Goal: Check status: Check status

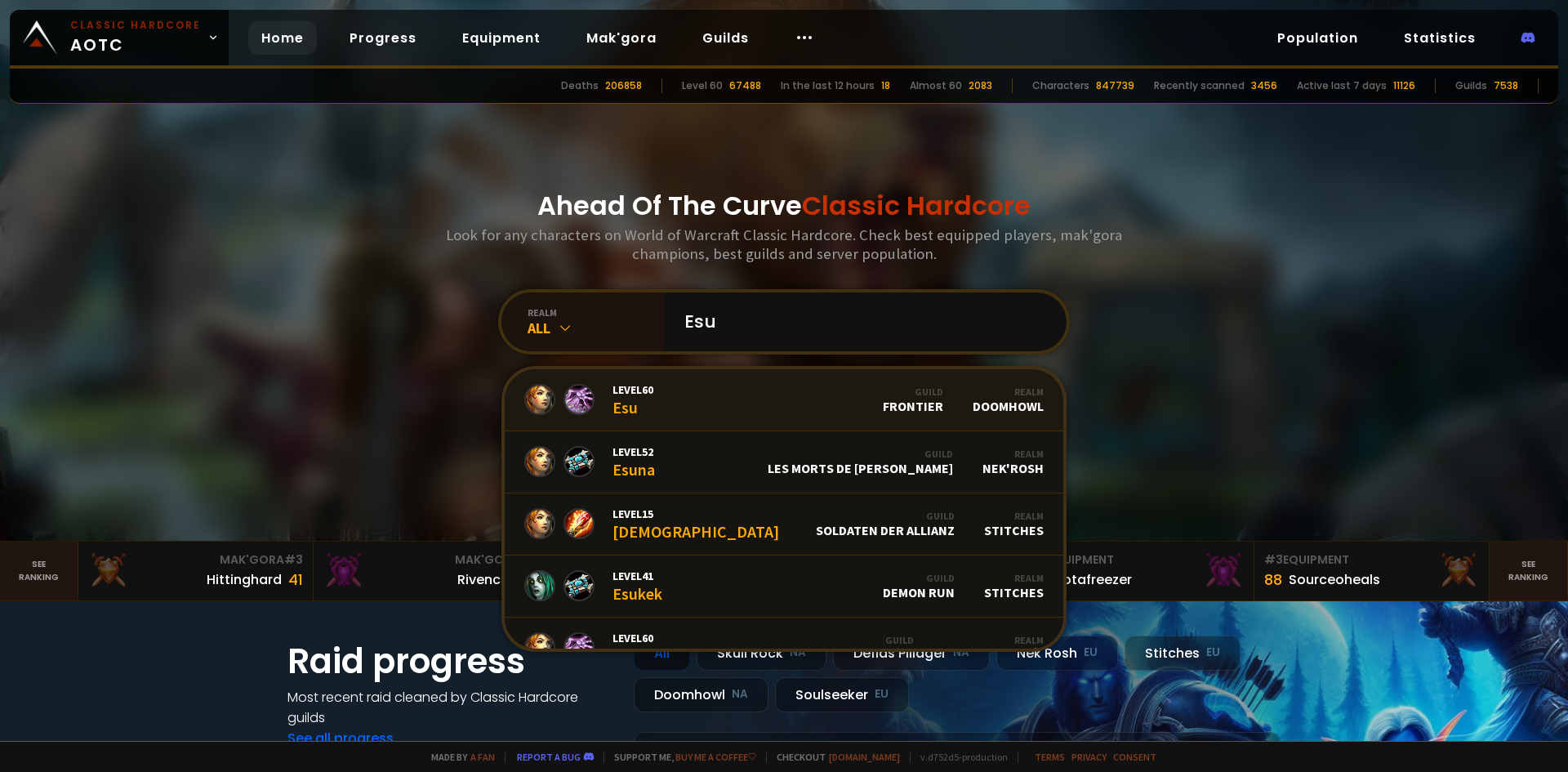
type input "Esu"
click at [766, 403] on link "Level 60 Esu Guild Frontier Realm Doomhowl" at bounding box center [783, 399] width 558 height 62
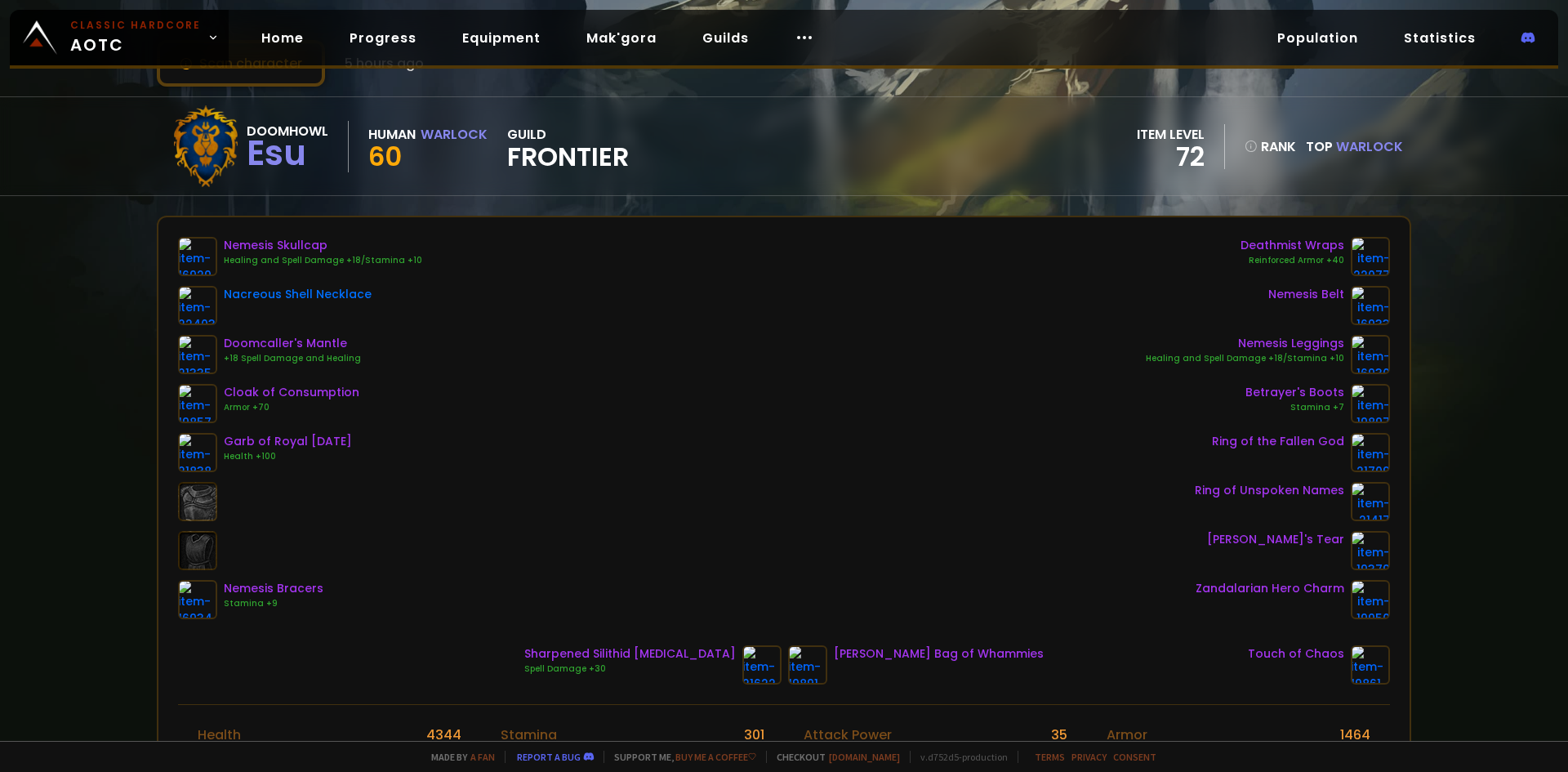
scroll to position [82, 0]
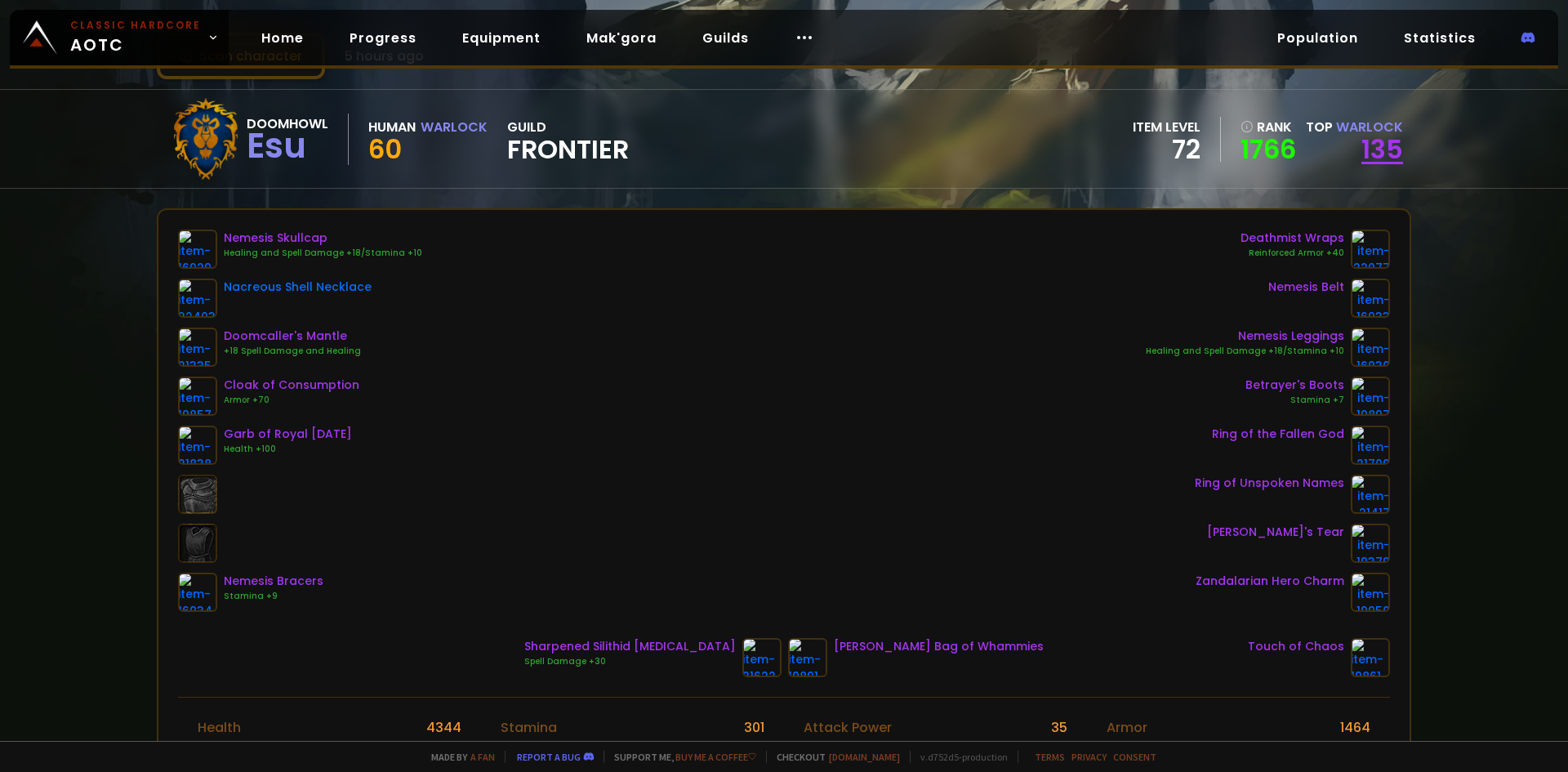
click at [1361, 144] on link "135" at bounding box center [1382, 148] width 42 height 36
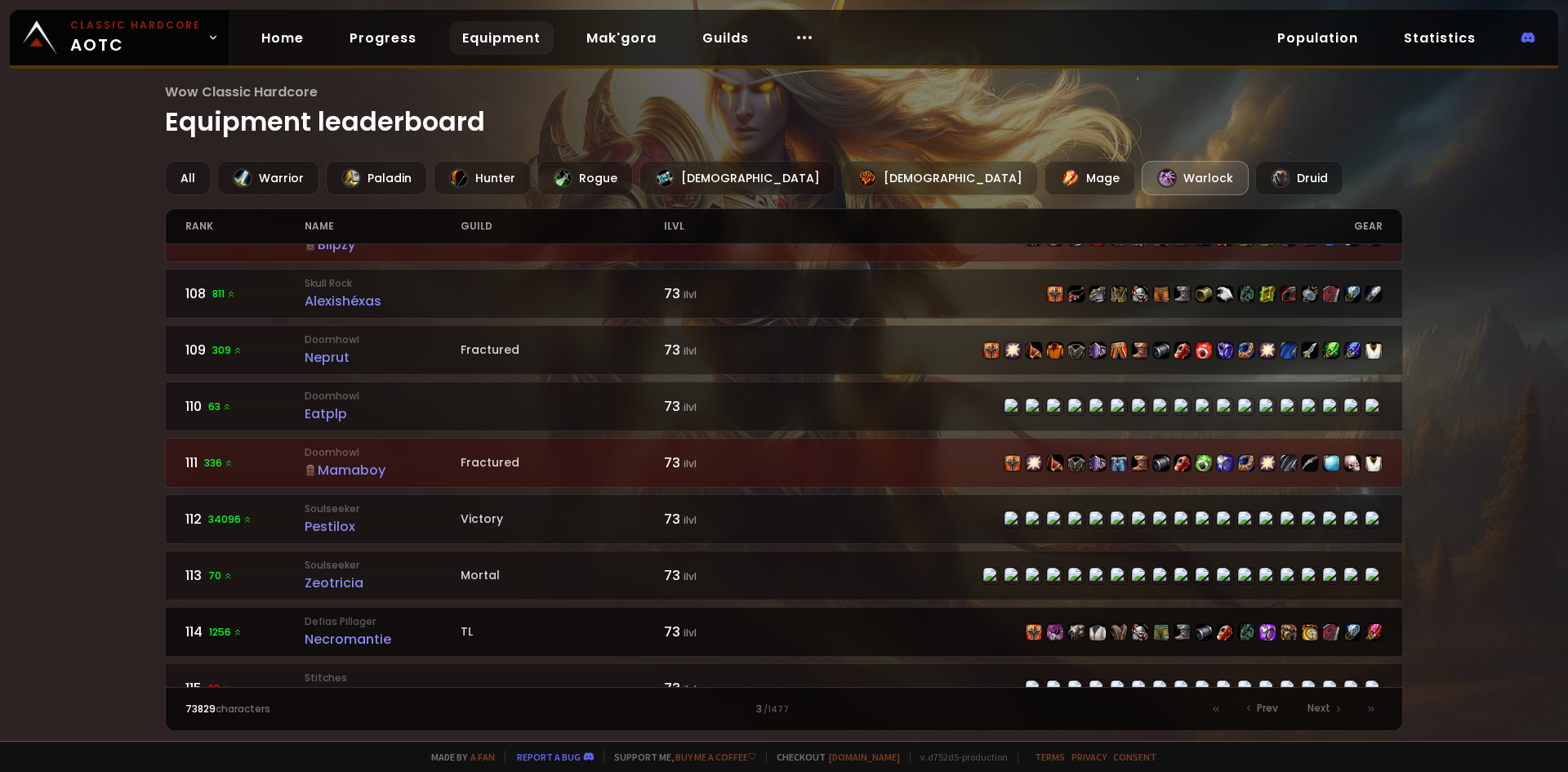
scroll to position [490, 0]
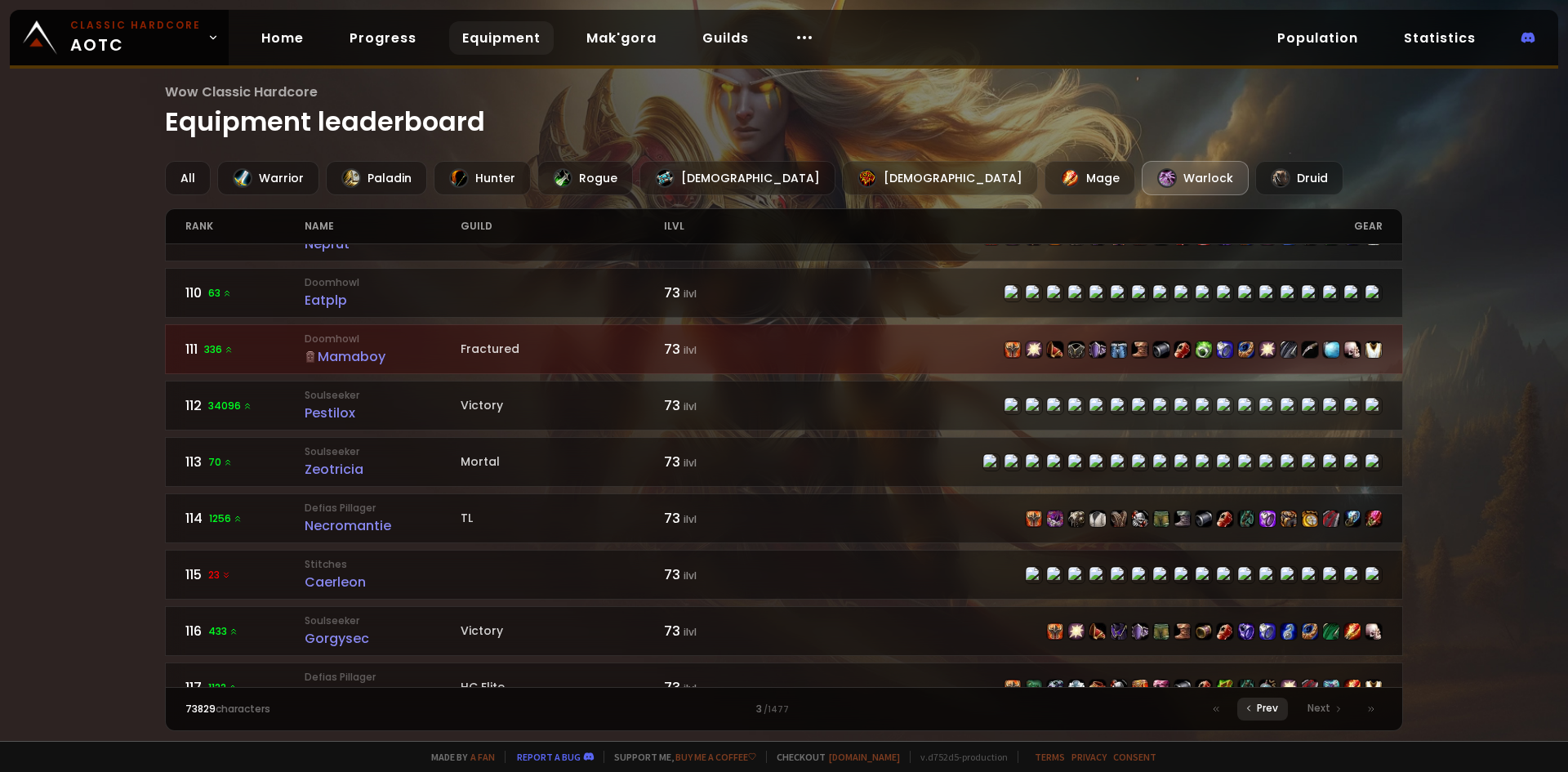
click at [1261, 706] on span "Prev" at bounding box center [1267, 708] width 21 height 15
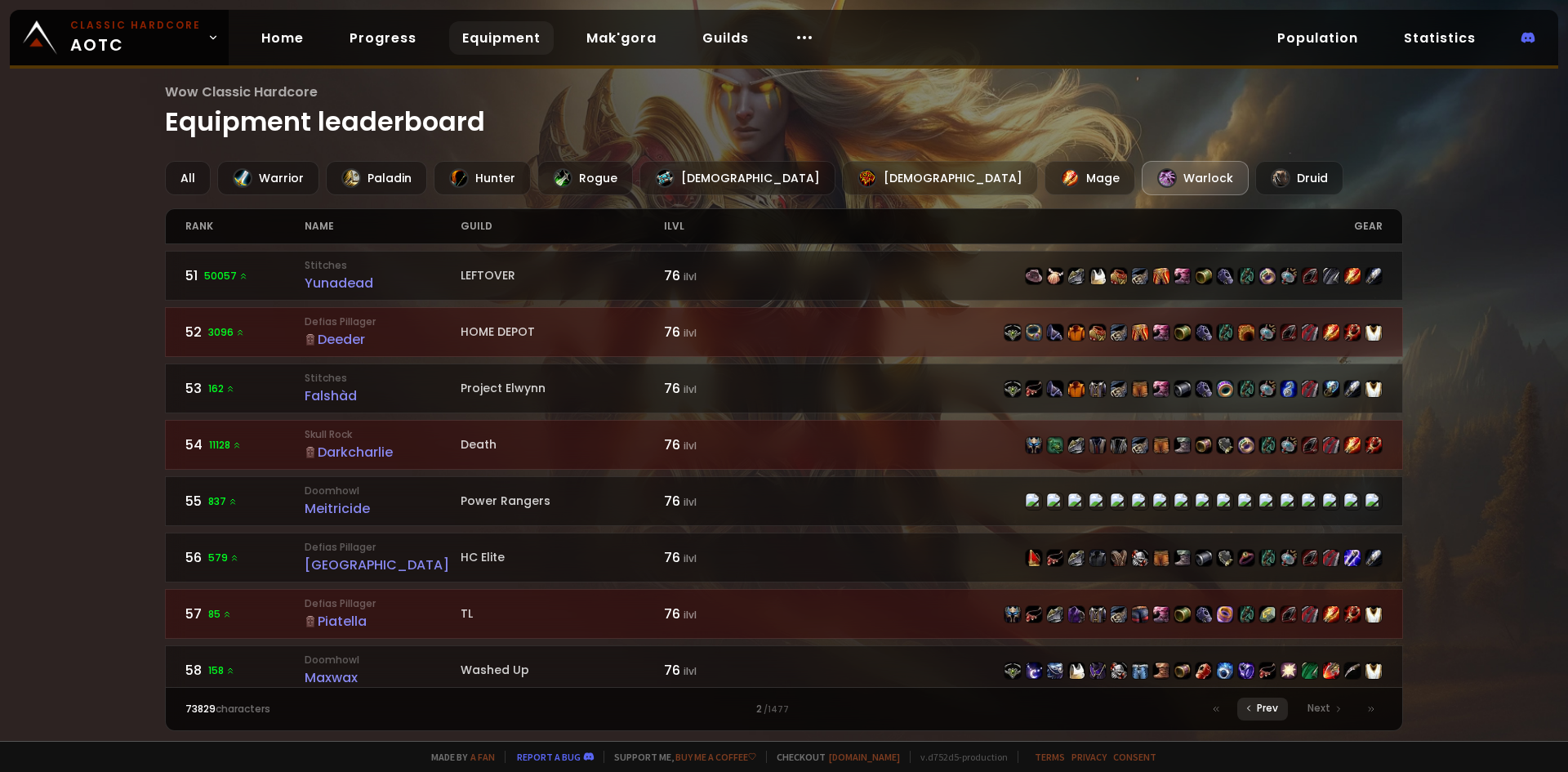
click at [1263, 709] on span "Prev" at bounding box center [1267, 708] width 21 height 15
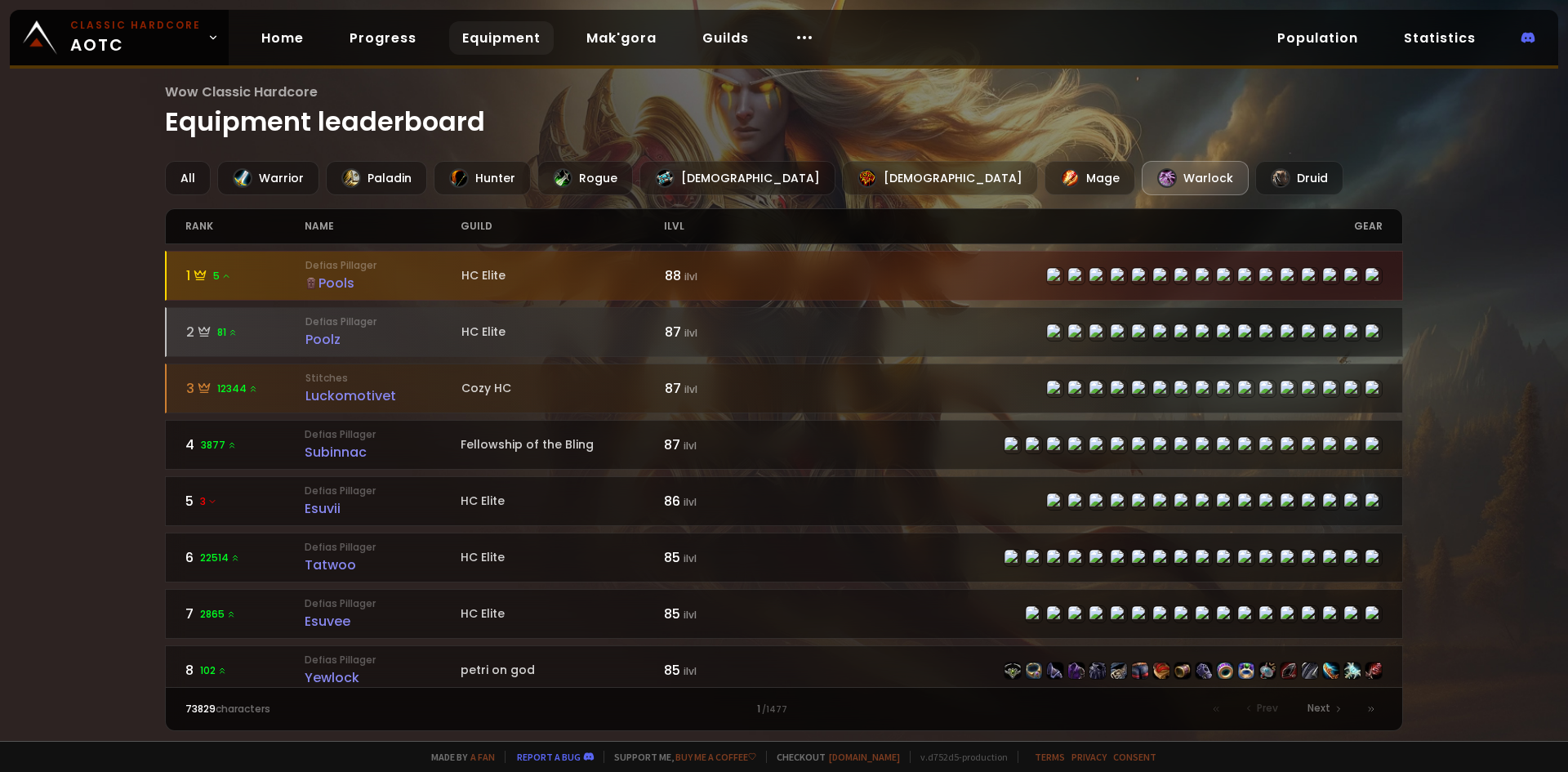
click at [1264, 717] on div "Prev" at bounding box center [1262, 709] width 50 height 23
click at [620, 129] on h1 "Wow Classic Hardcore Equipment leaderboard" at bounding box center [784, 111] width 1239 height 60
click at [196, 176] on div "All" at bounding box center [188, 178] width 46 height 35
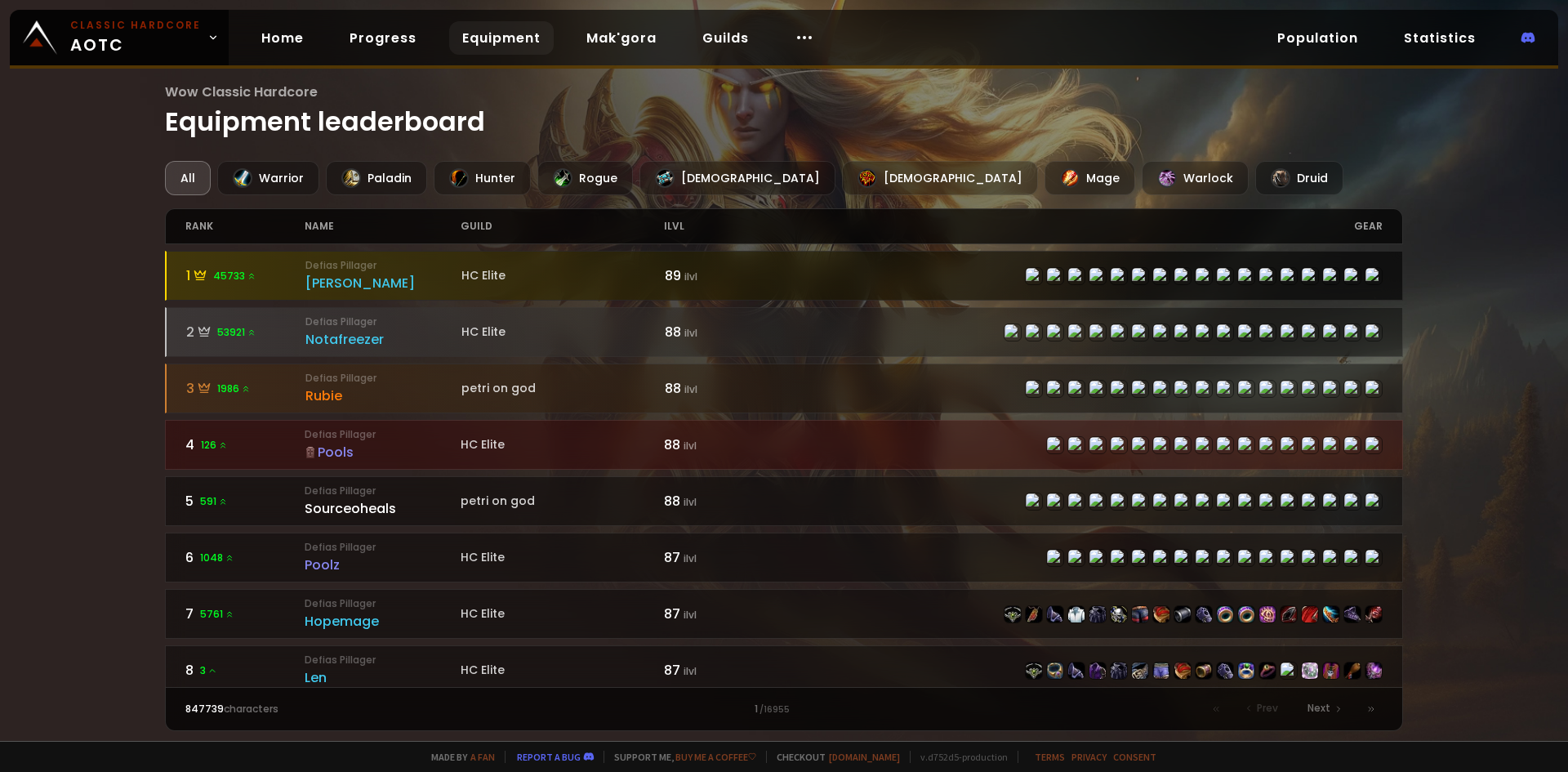
click at [395, 287] on div "Eliana" at bounding box center [384, 283] width 156 height 21
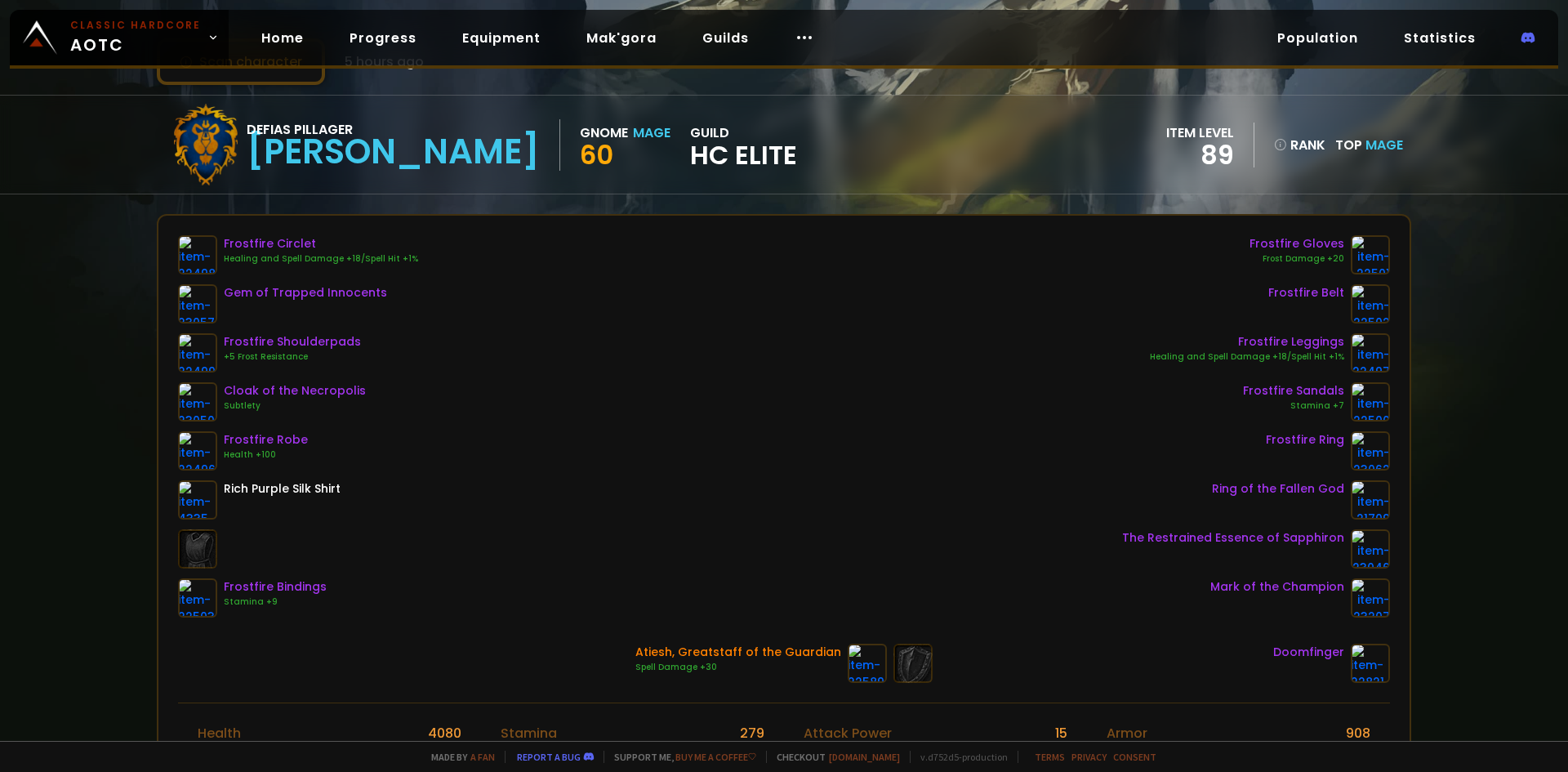
scroll to position [82, 0]
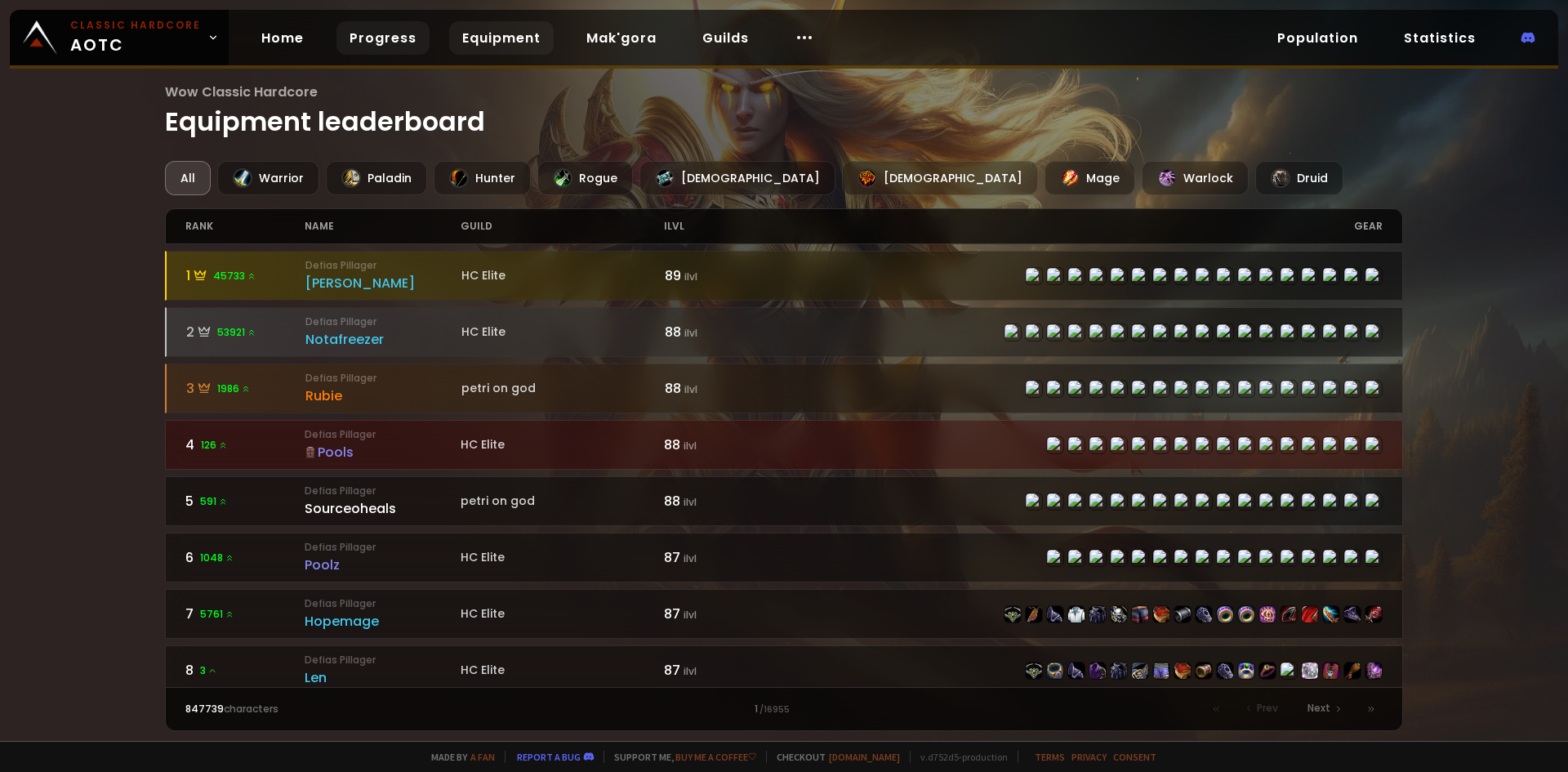
click at [353, 33] on link "Progress" at bounding box center [382, 37] width 93 height 34
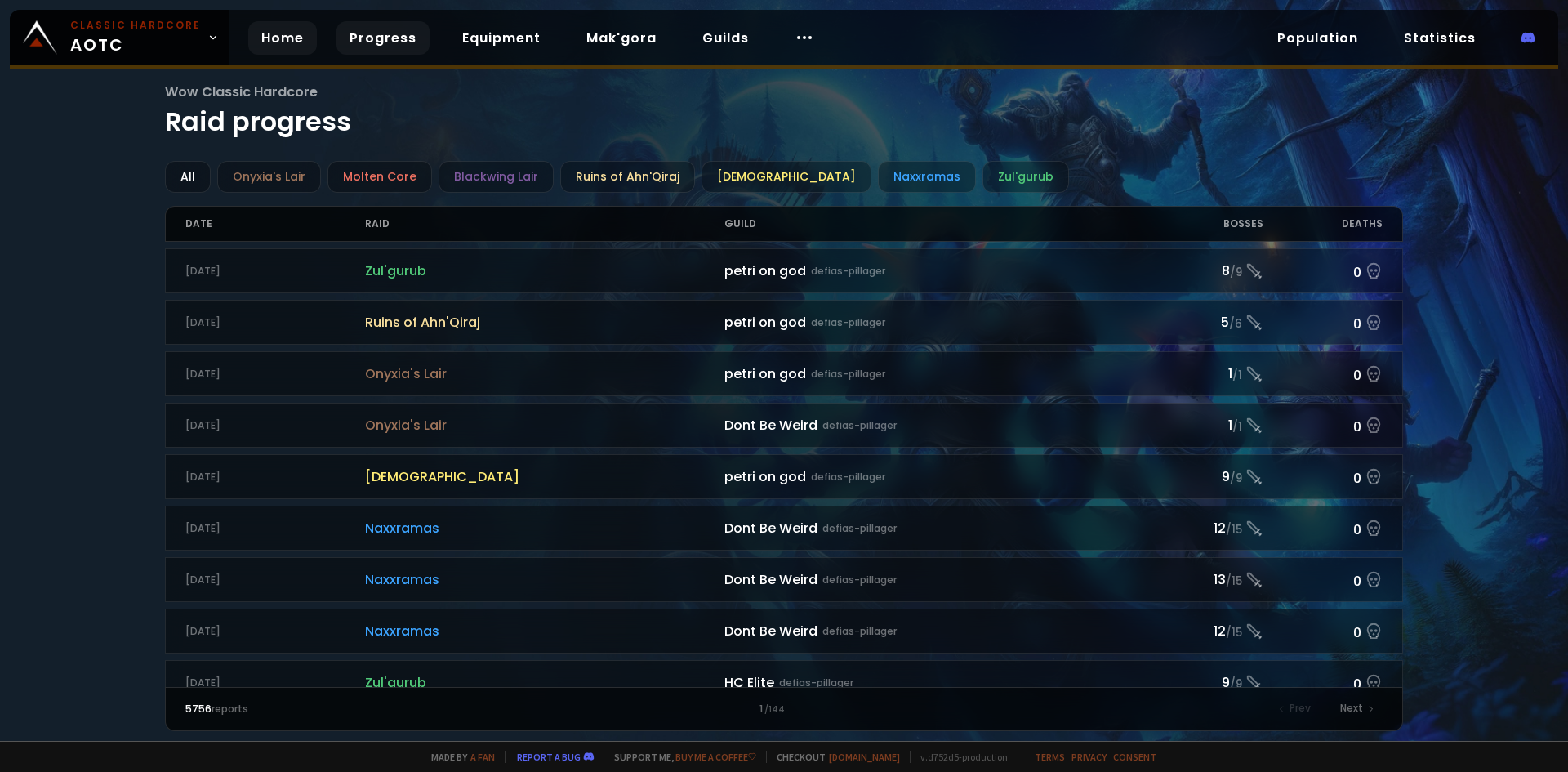
click at [281, 43] on link "Home" at bounding box center [282, 37] width 69 height 34
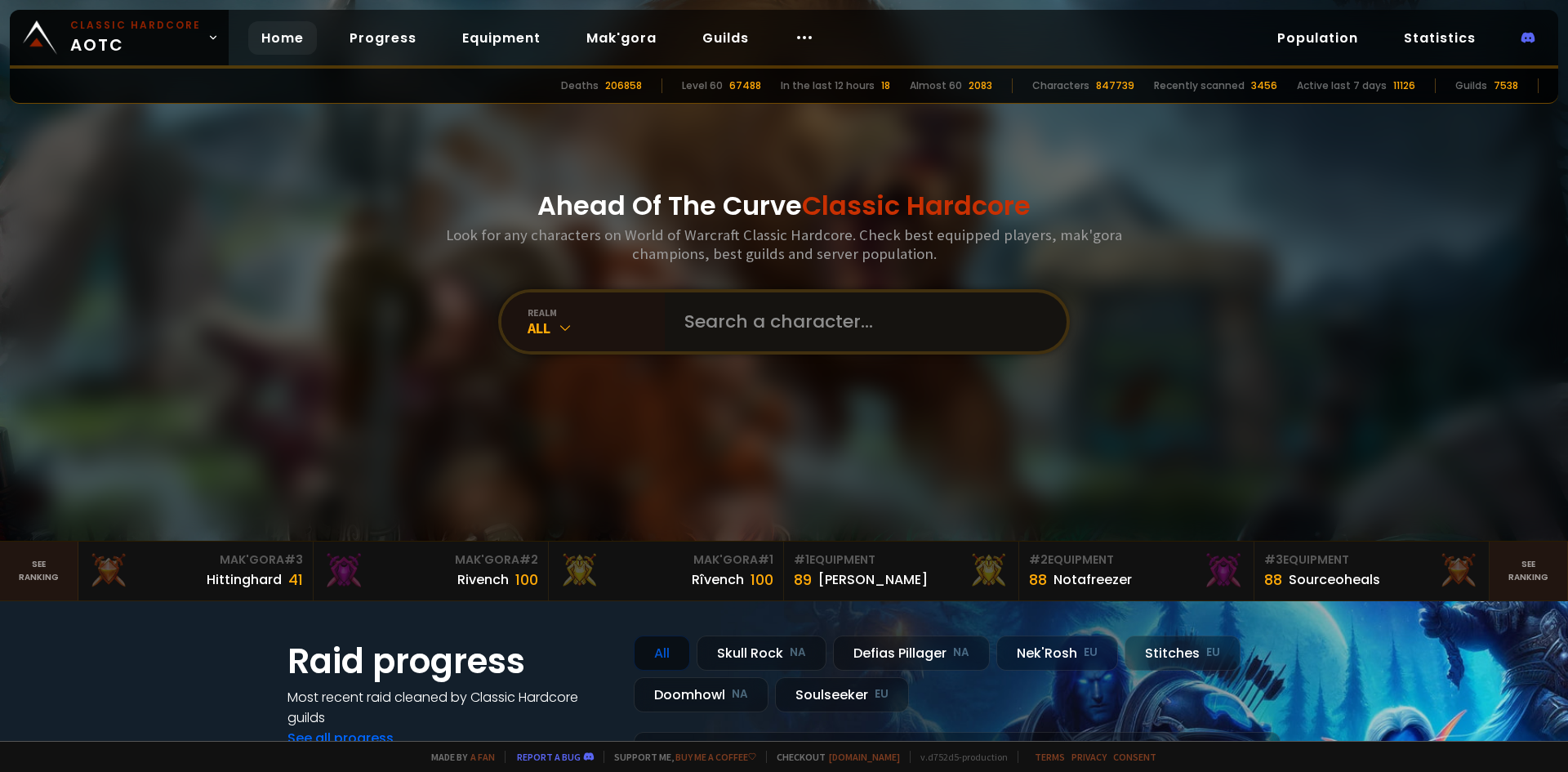
click at [720, 326] on input "text" at bounding box center [860, 322] width 372 height 59
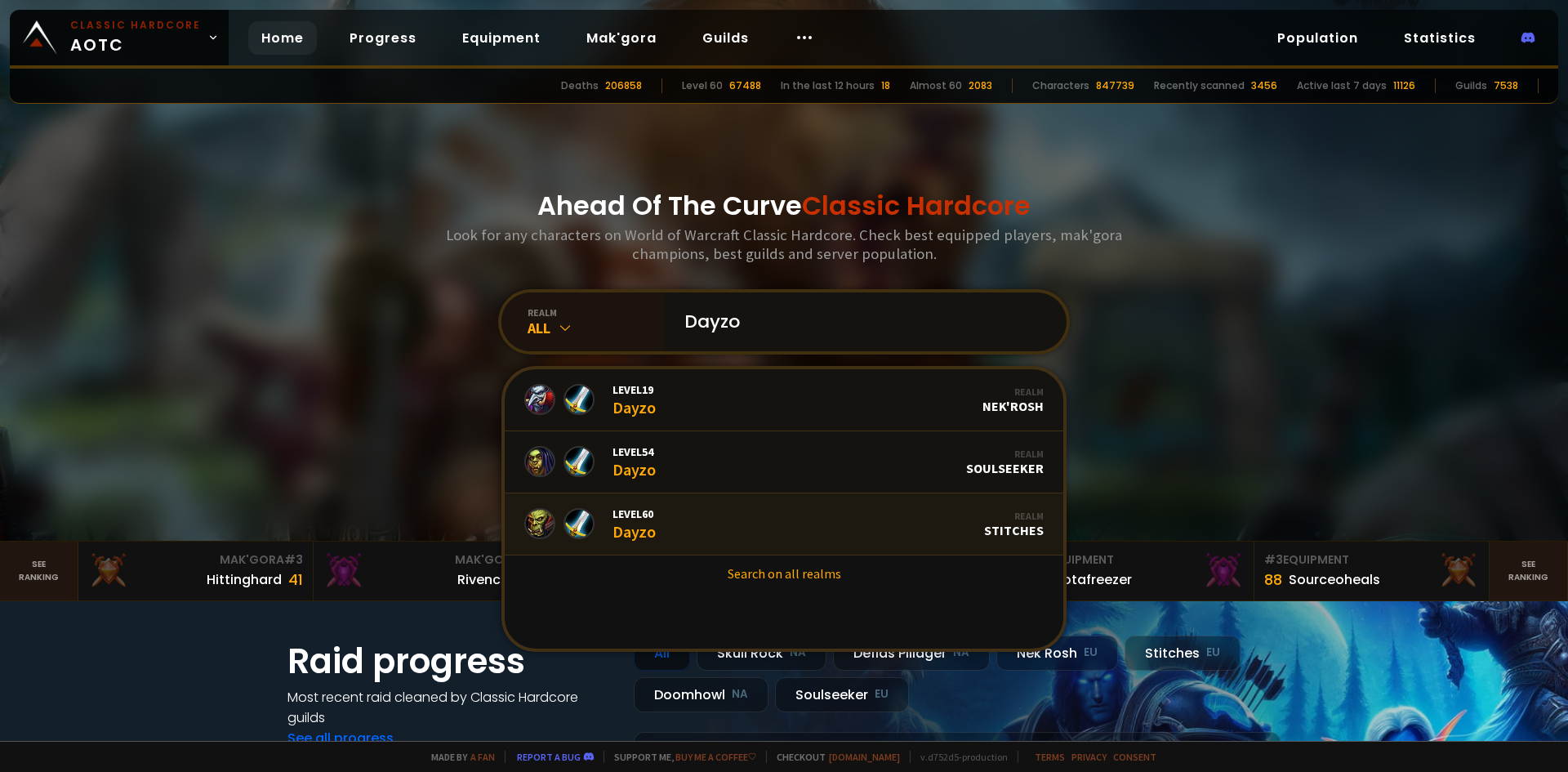
type input "Dayzo"
click at [773, 531] on link "Level 60 Dayzo Realm Stitches" at bounding box center [783, 524] width 558 height 62
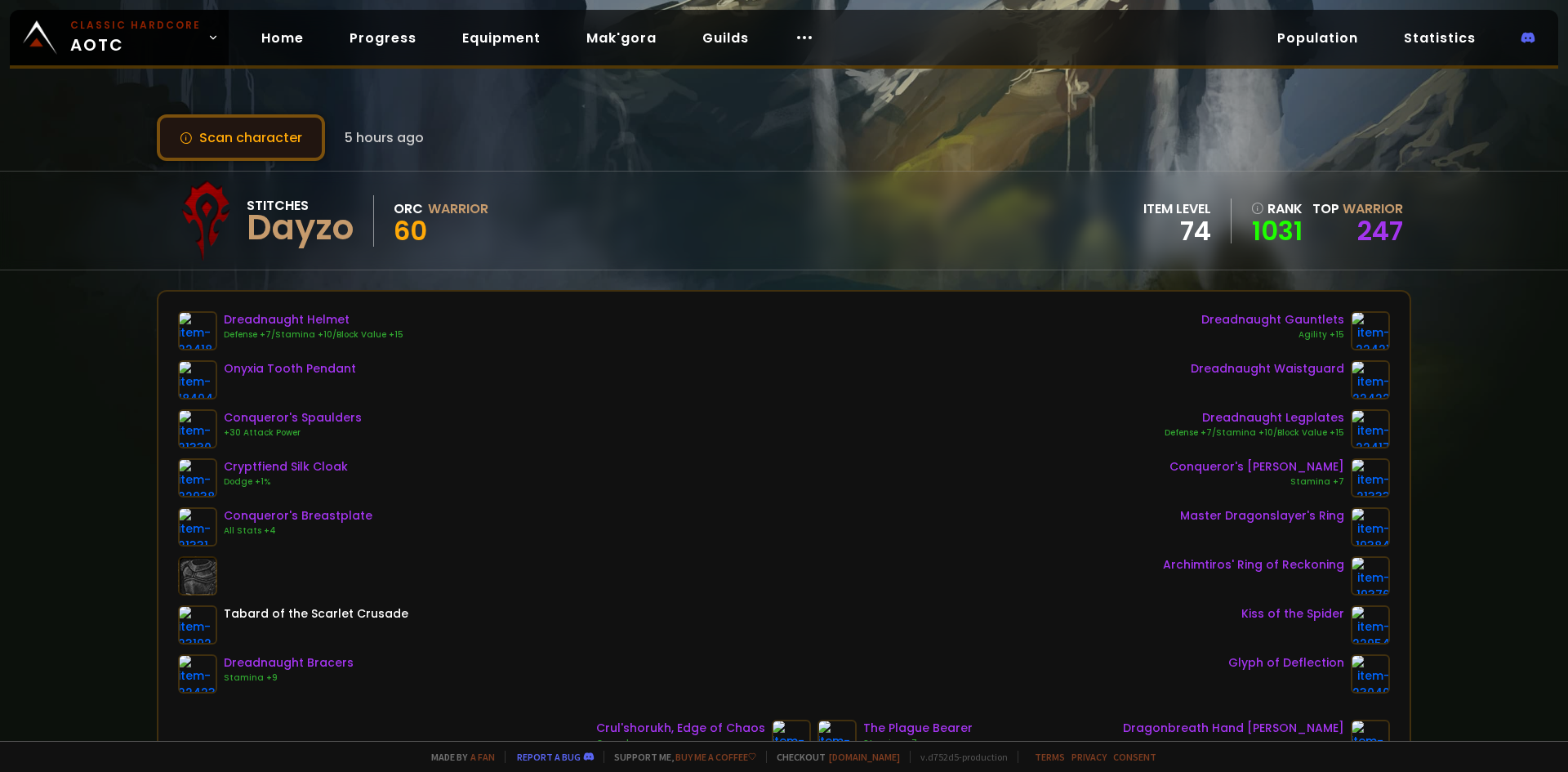
click at [257, 144] on button "Scan character" at bounding box center [241, 138] width 168 height 47
click at [189, 154] on button "Scan character" at bounding box center [241, 138] width 168 height 47
click at [281, 136] on button "Scan character" at bounding box center [241, 138] width 168 height 47
